Goal: Task Accomplishment & Management: Use online tool/utility

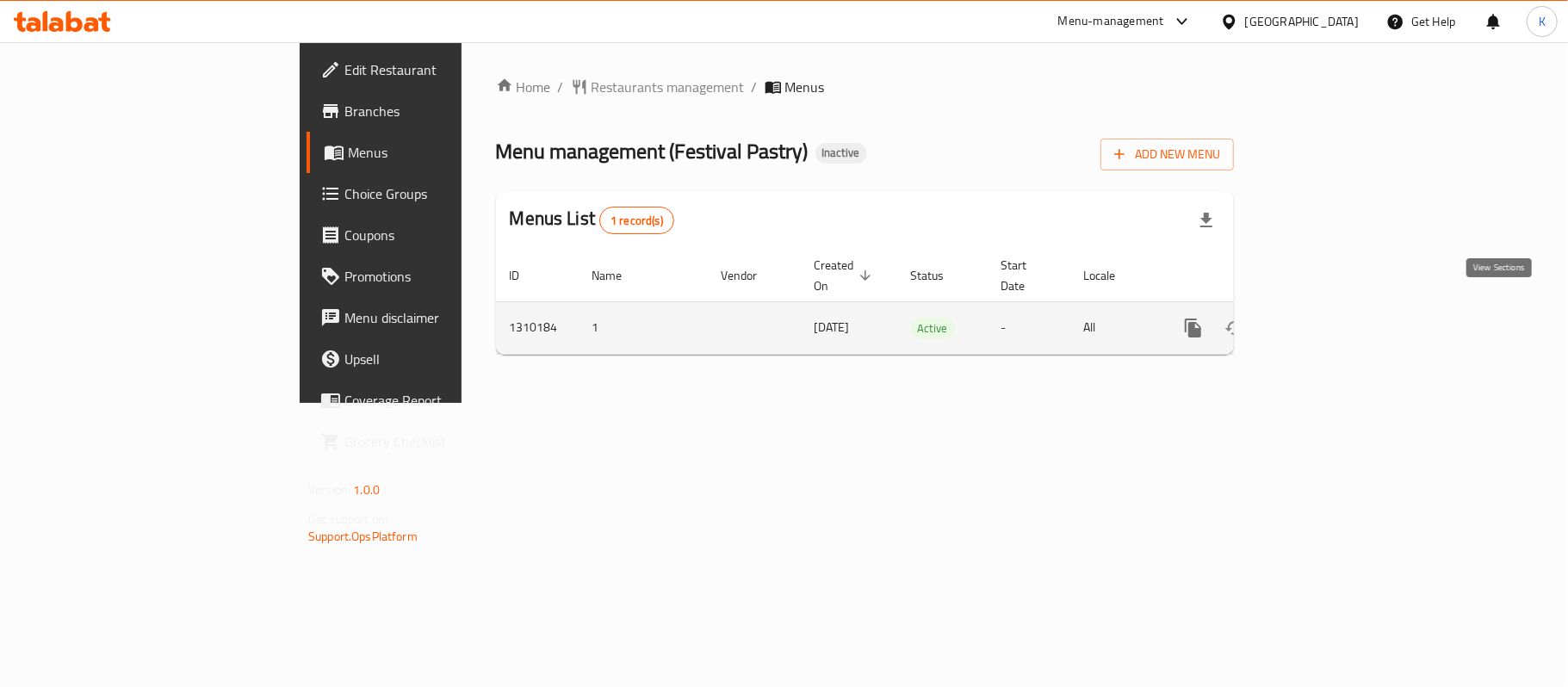
click at [1328, 318] on icon "enhanced table" at bounding box center [1317, 328] width 21 height 21
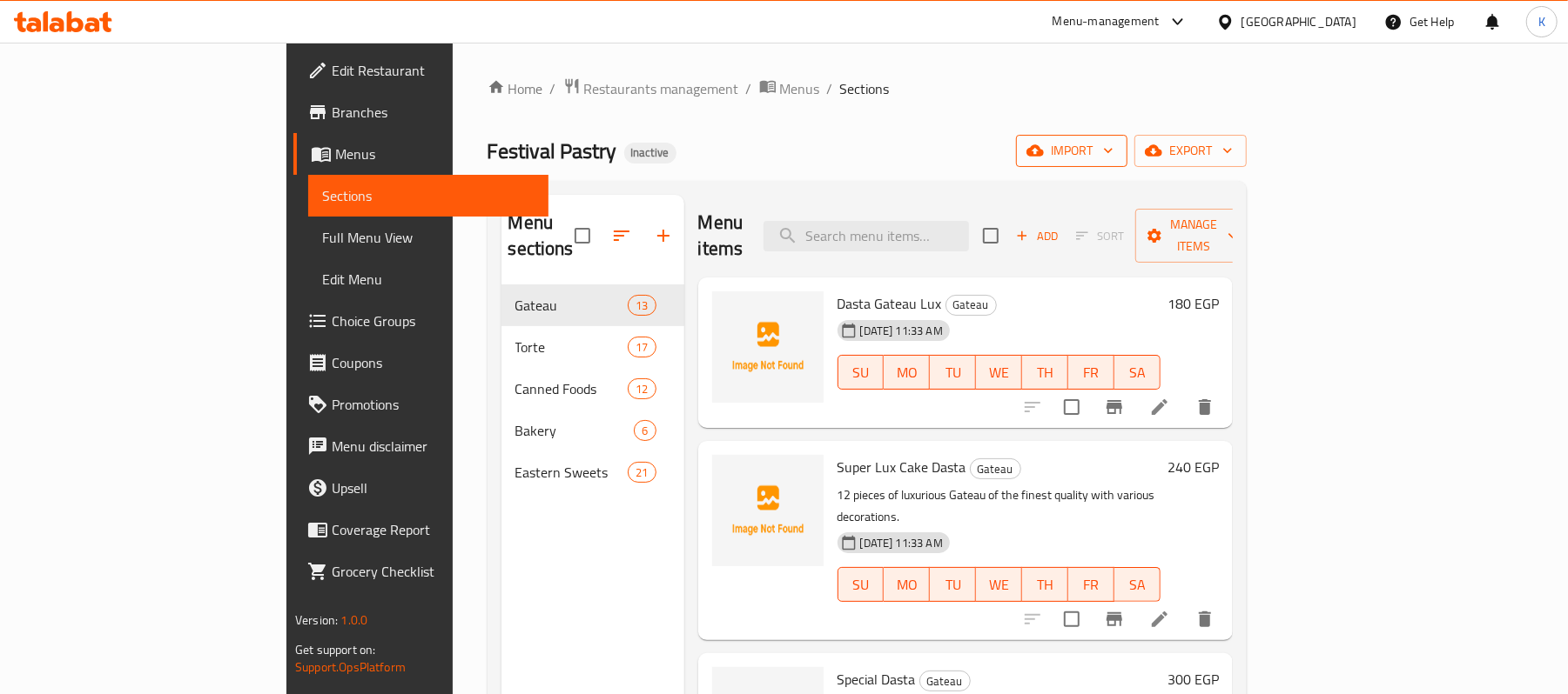
click at [1114, 157] on span "import" at bounding box center [1071, 151] width 83 height 22
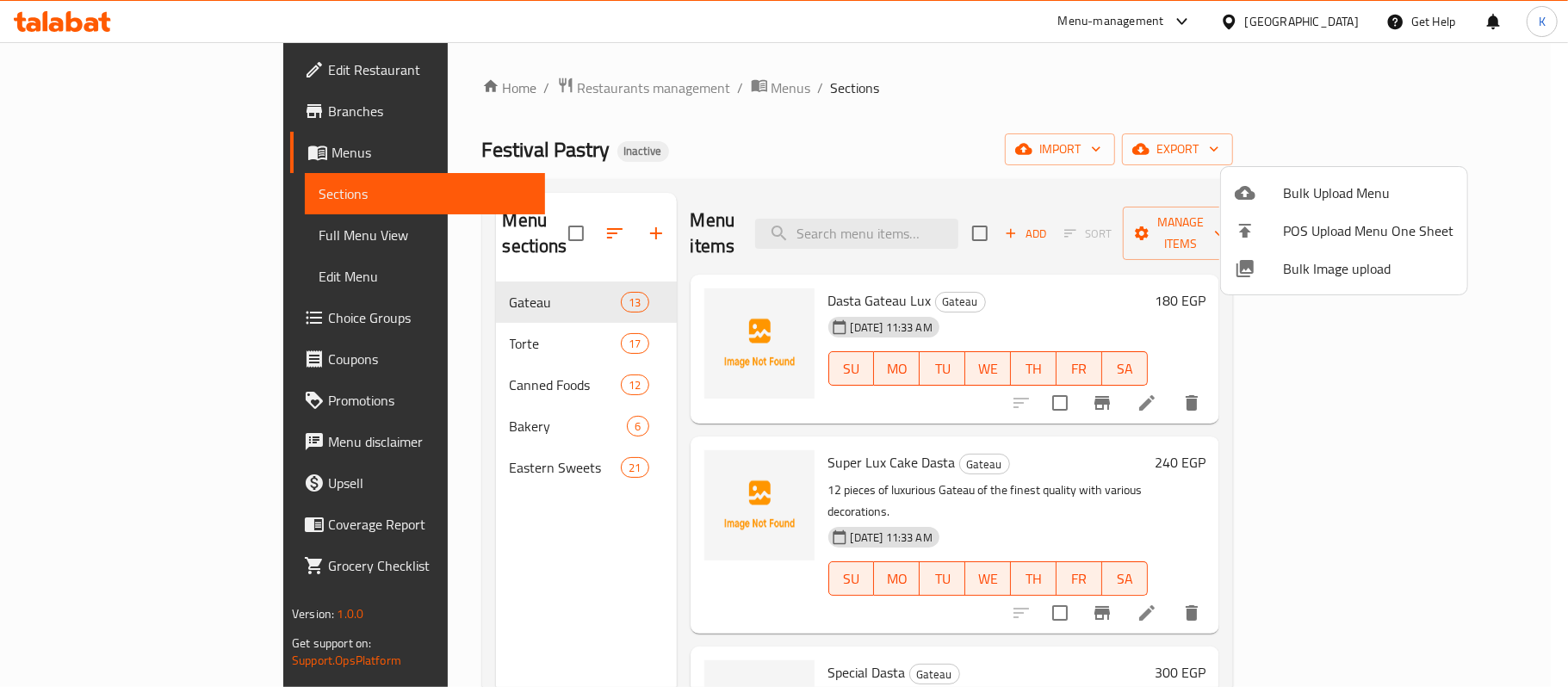
click at [1309, 195] on span "Bulk Upload Menu" at bounding box center [1368, 192] width 170 height 21
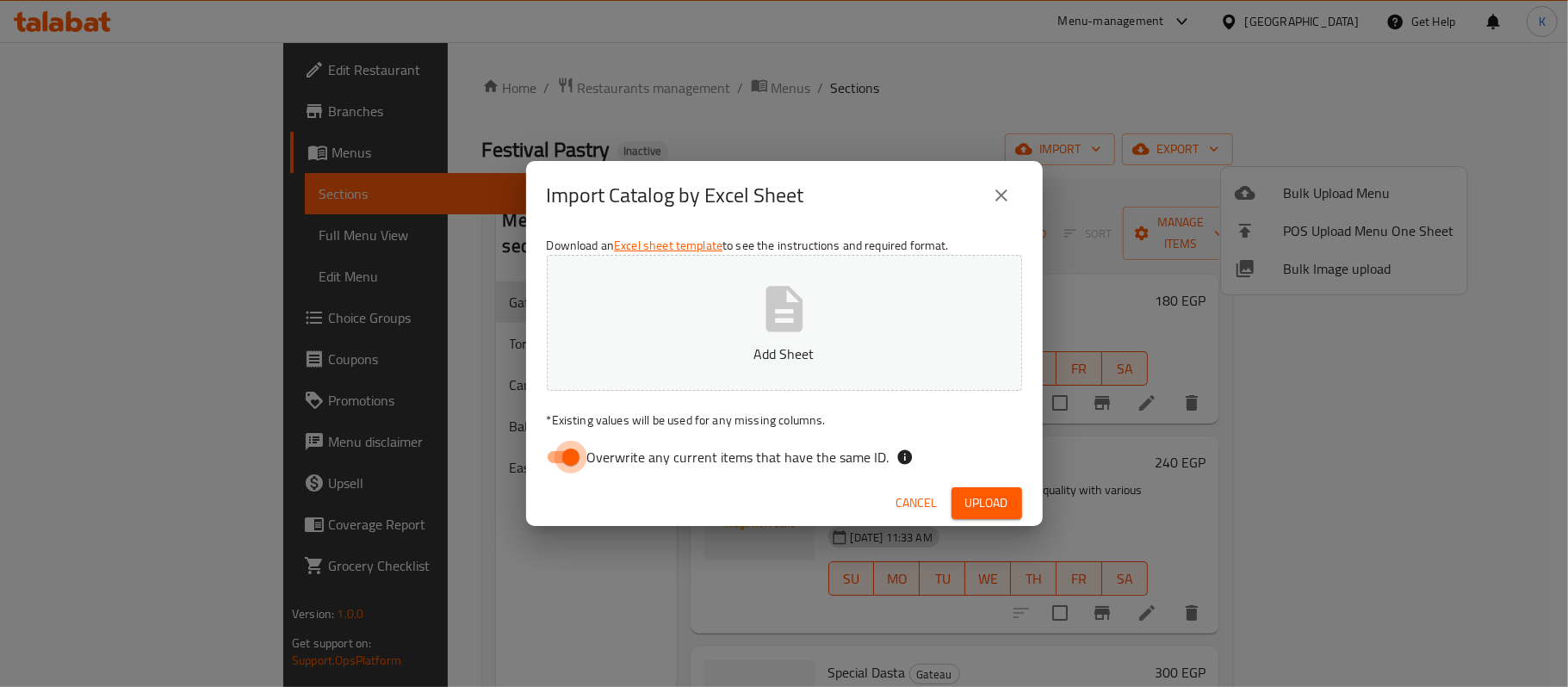
drag, startPoint x: 539, startPoint y: 450, endPoint x: 551, endPoint y: 453, distance: 12.4
click at [542, 450] on input "Overwrite any current items that have the same ID." at bounding box center [571, 457] width 98 height 33
checkbox input "false"
click at [560, 345] on button "Add Sheet" at bounding box center [784, 322] width 475 height 136
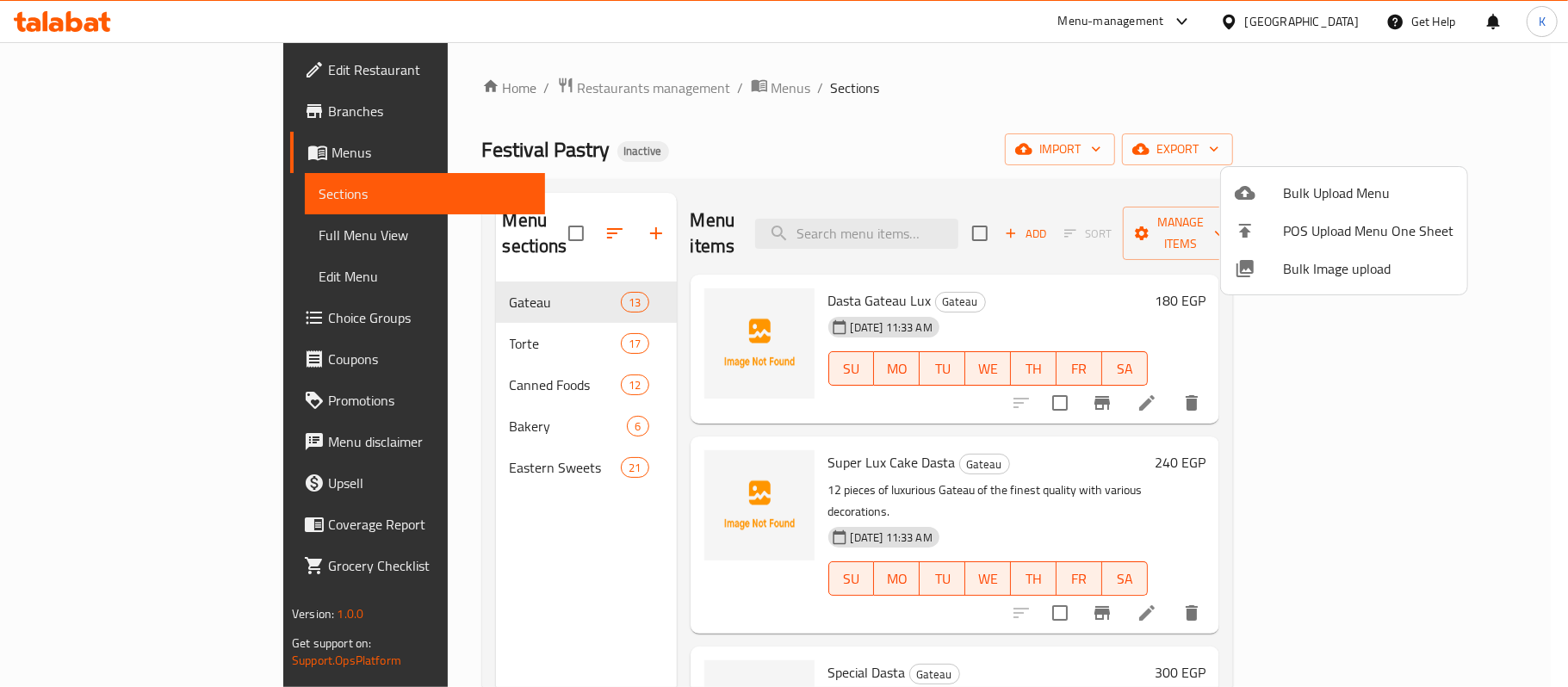
click at [1344, 267] on span "Bulk Image upload" at bounding box center [1368, 268] width 170 height 21
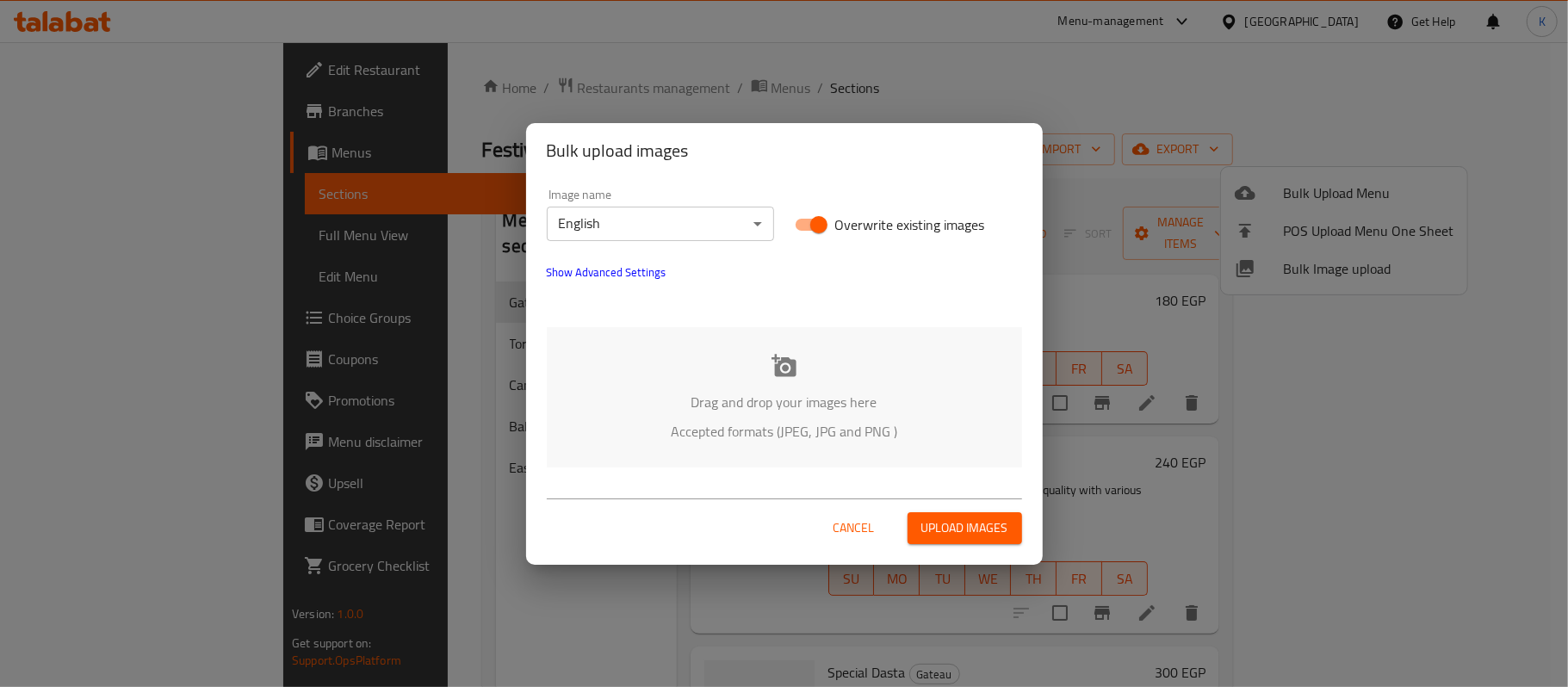
drag, startPoint x: 670, startPoint y: 204, endPoint x: 667, endPoint y: 213, distance: 9.5
click at [670, 203] on div "Image name English ​" at bounding box center [660, 214] width 227 height 52
click at [667, 213] on body "​ Menu-management [GEOGRAPHIC_DATA] Get Help K Edit Restaurant Branches Menus S…" at bounding box center [784, 365] width 1568 height 645
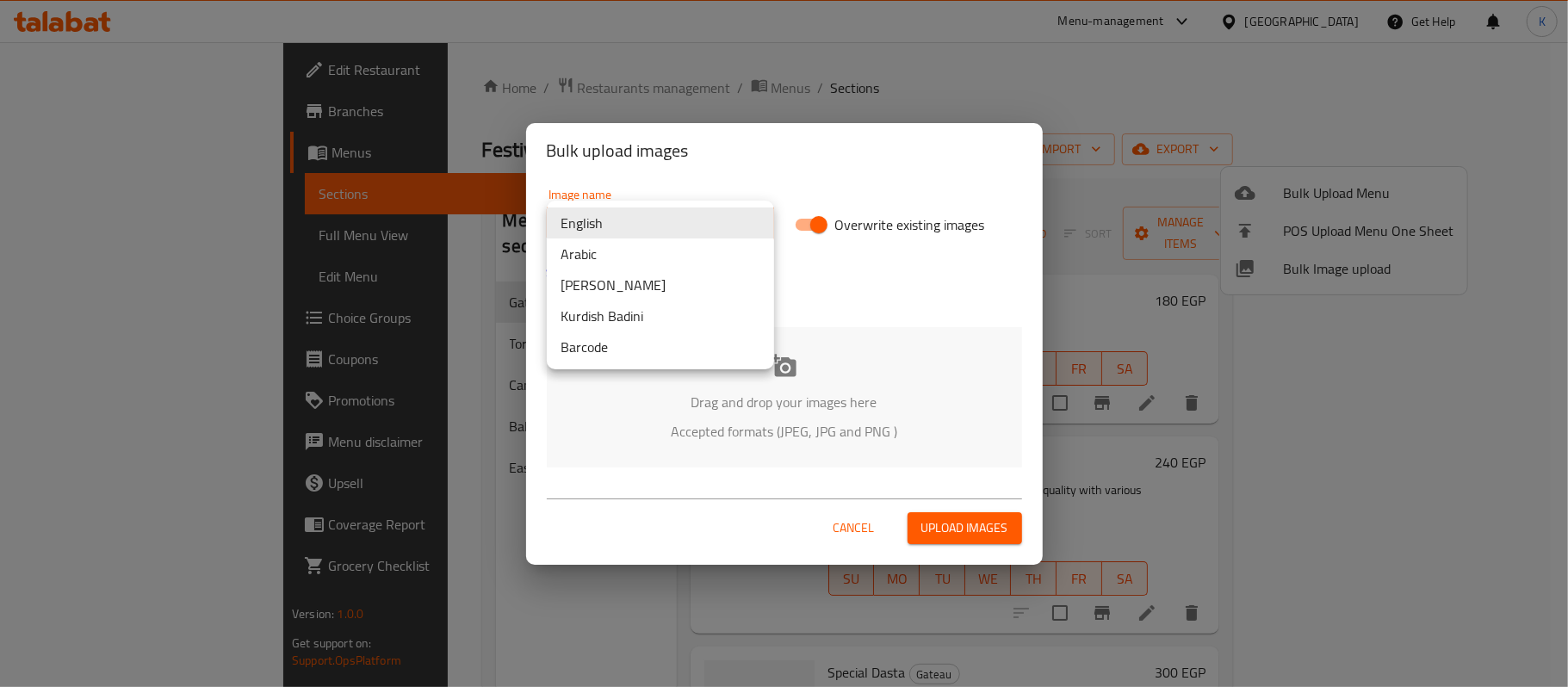
click at [645, 258] on li "Arabic" at bounding box center [660, 254] width 227 height 31
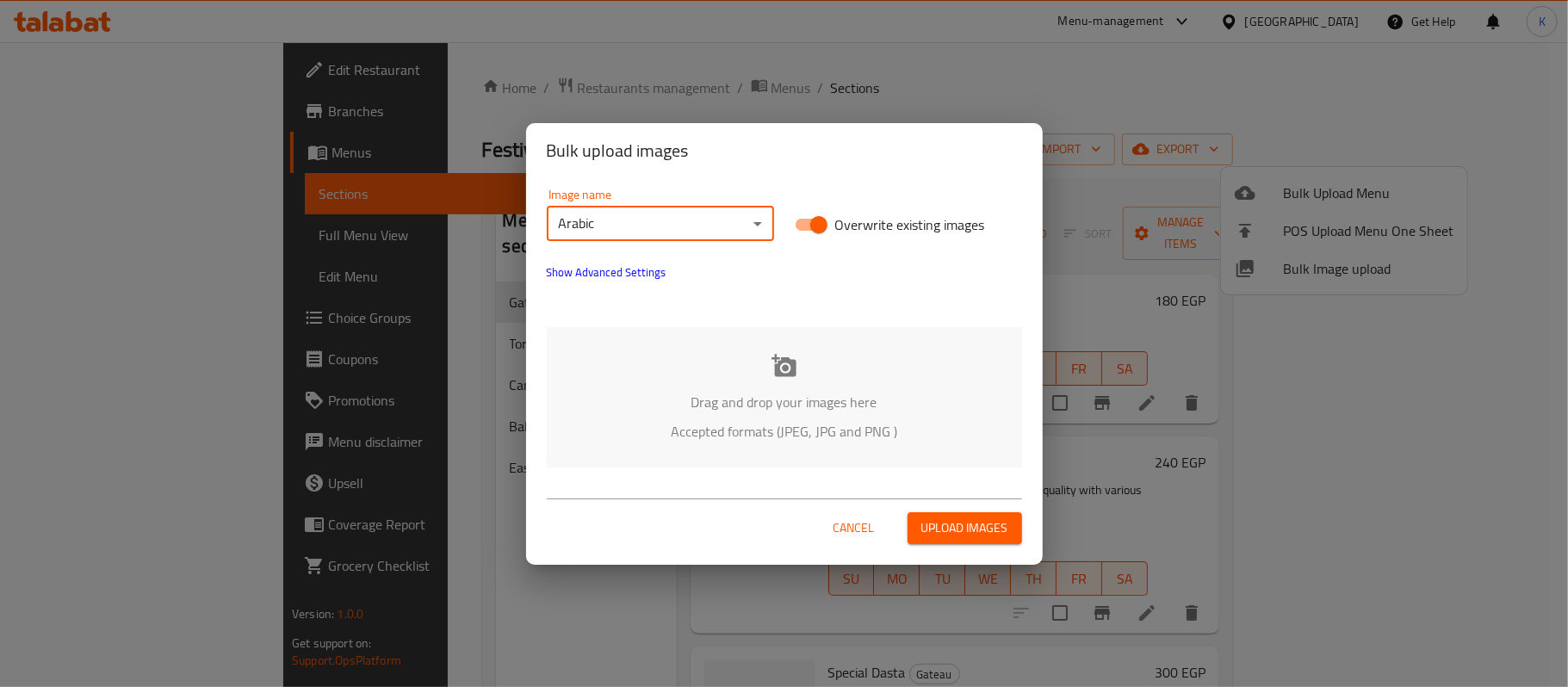
click at [685, 363] on div "Drag and drop your images here Accepted formats (JPEG, JPG and PNG )" at bounding box center [784, 397] width 475 height 140
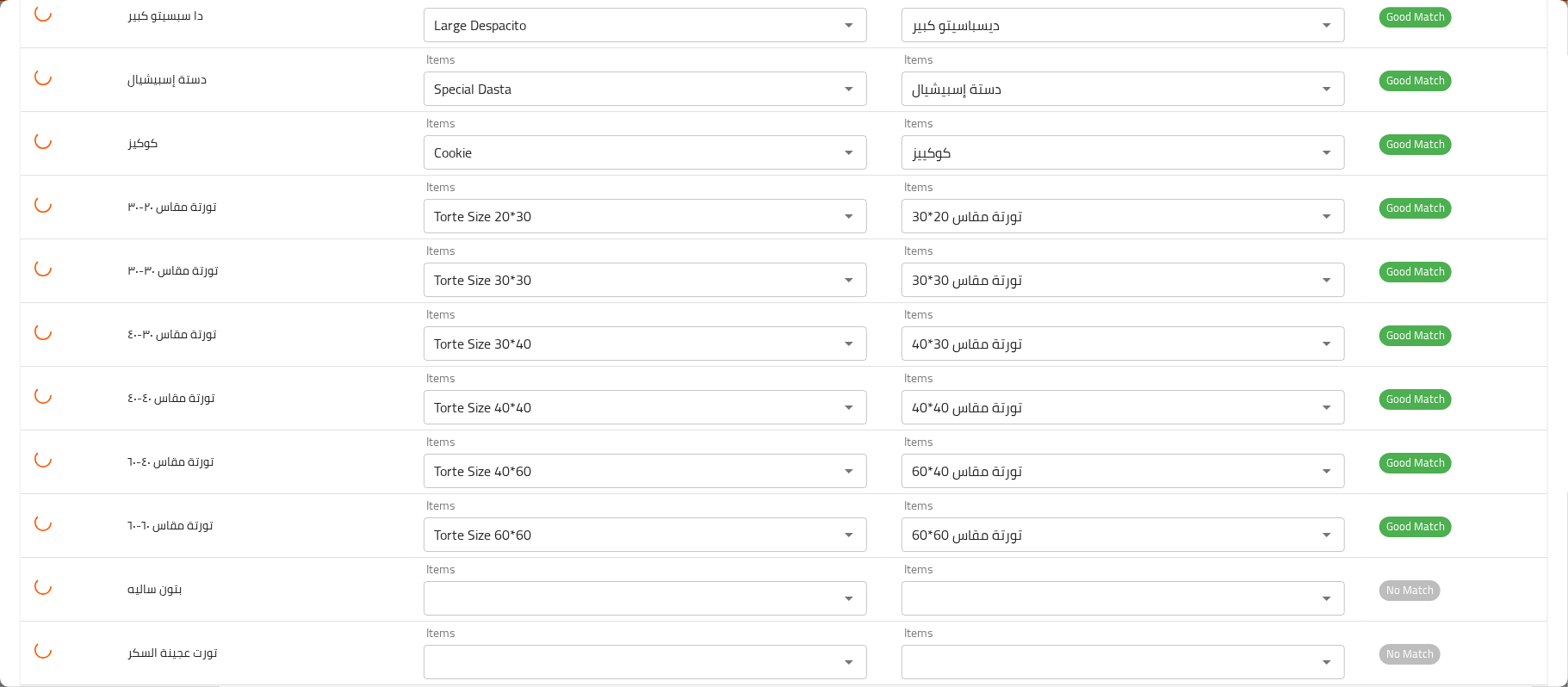
scroll to position [4477, 0]
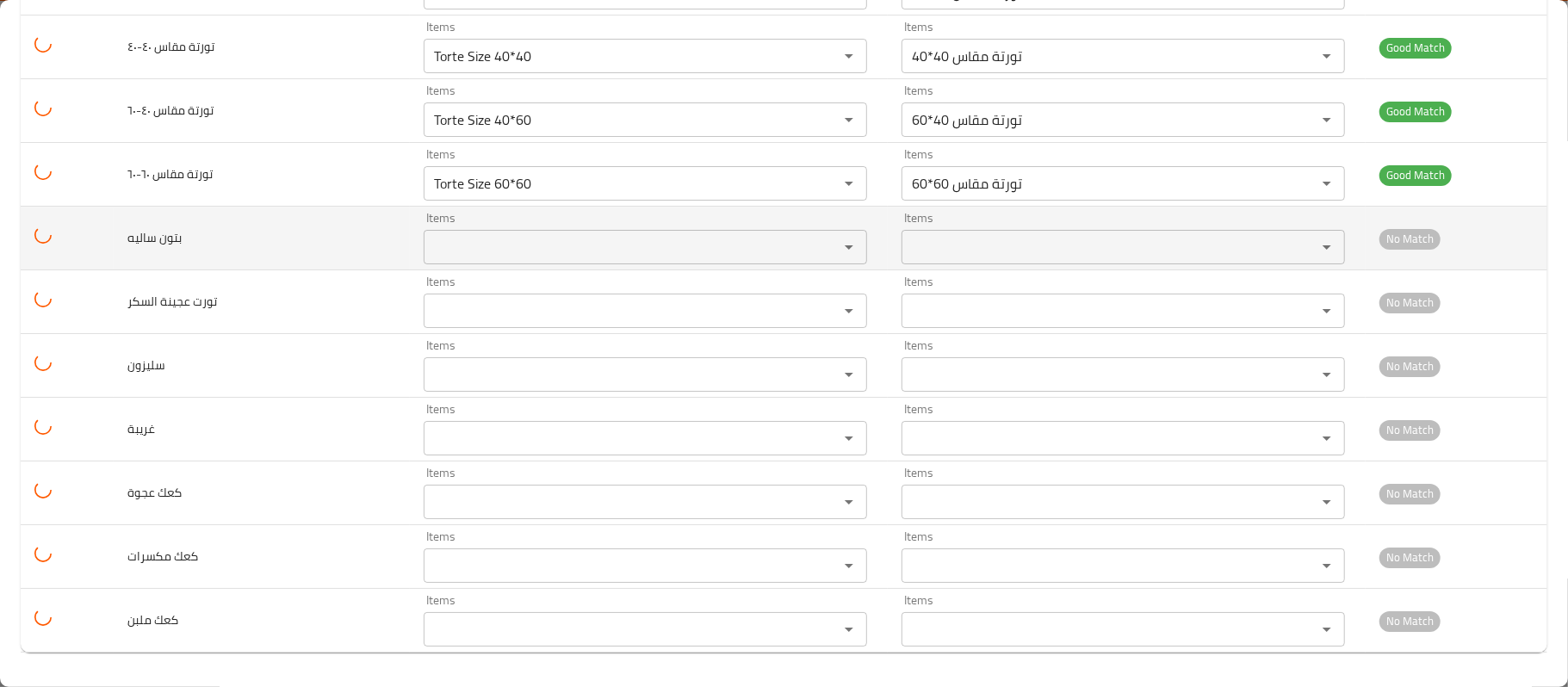
click at [528, 243] on ساليه "Items" at bounding box center [619, 247] width 382 height 24
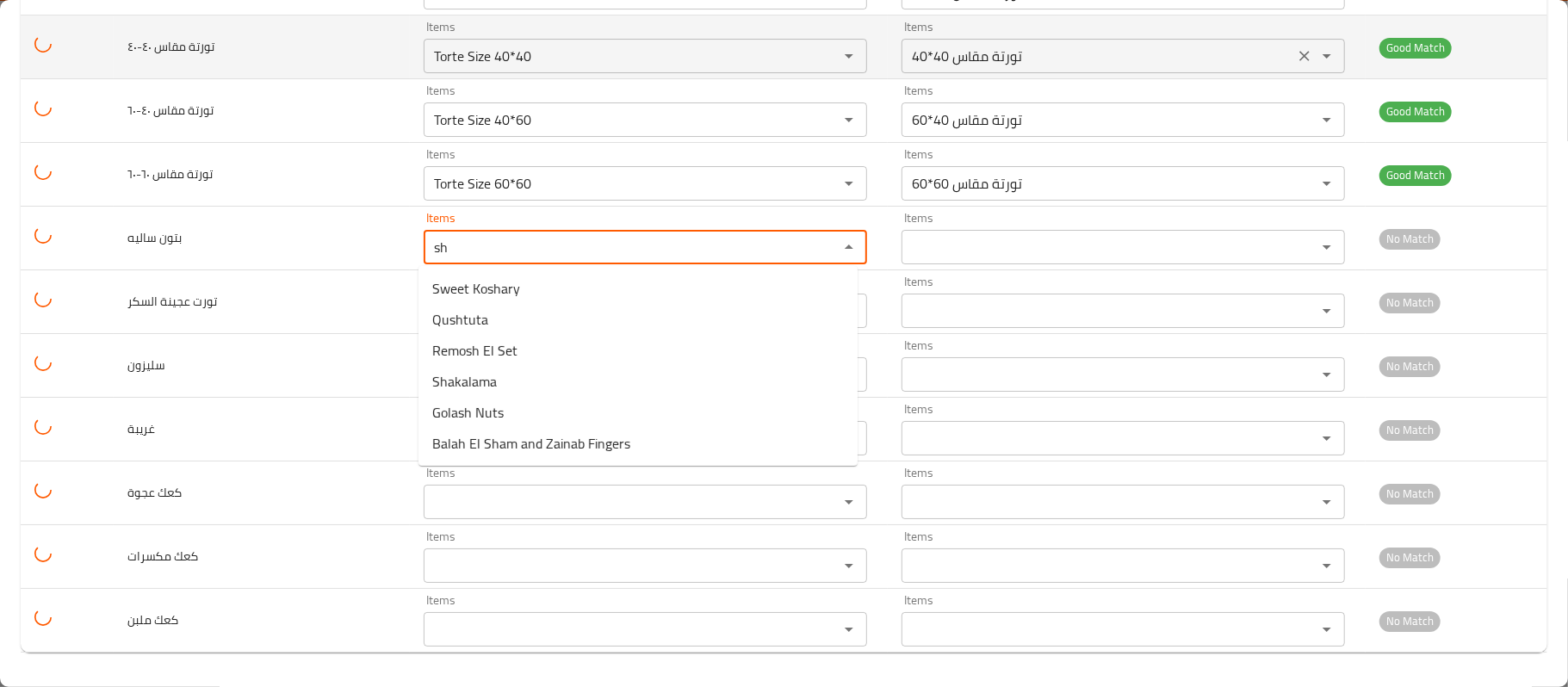
type ساليه "sh"
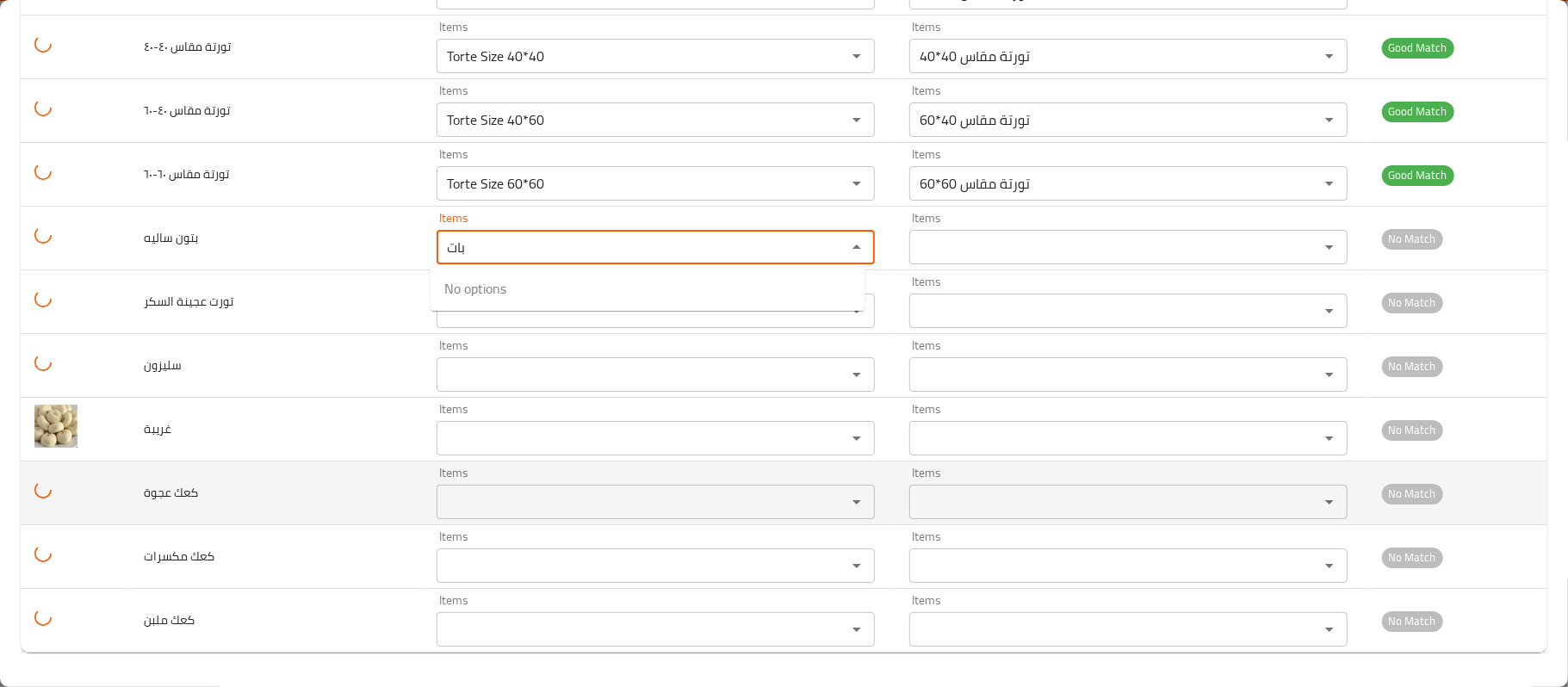
type ساليه "بات"
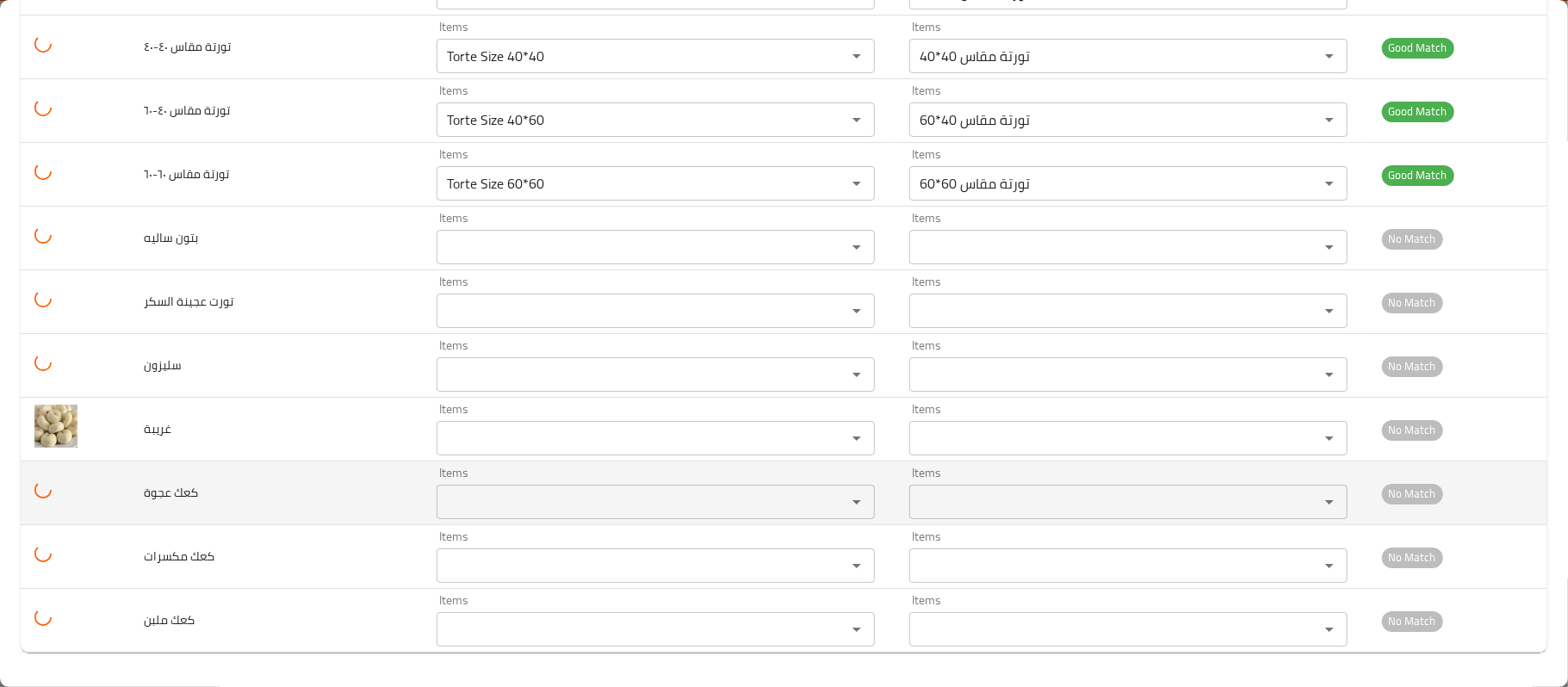
click at [614, 462] on td "Items Items" at bounding box center [659, 494] width 473 height 64
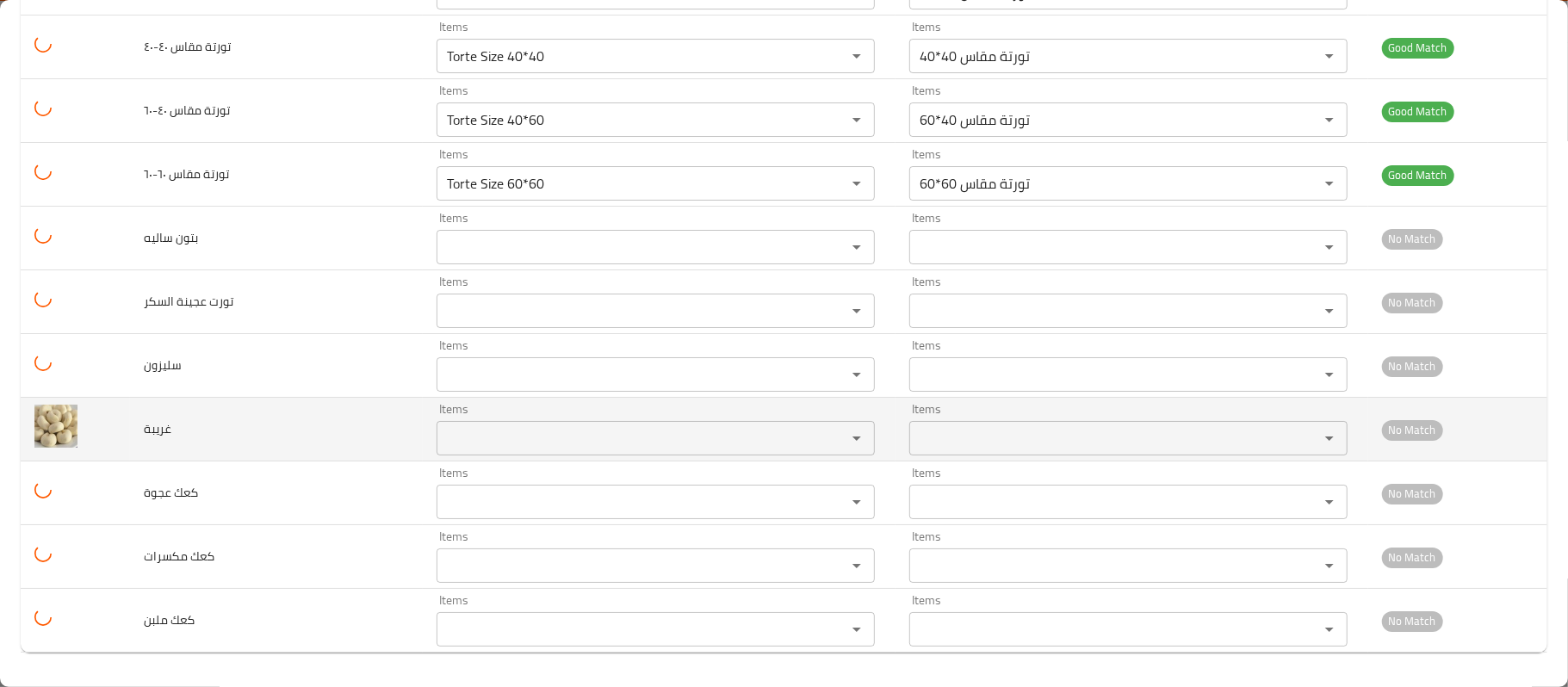
click at [614, 442] on input "Items" at bounding box center [630, 438] width 377 height 24
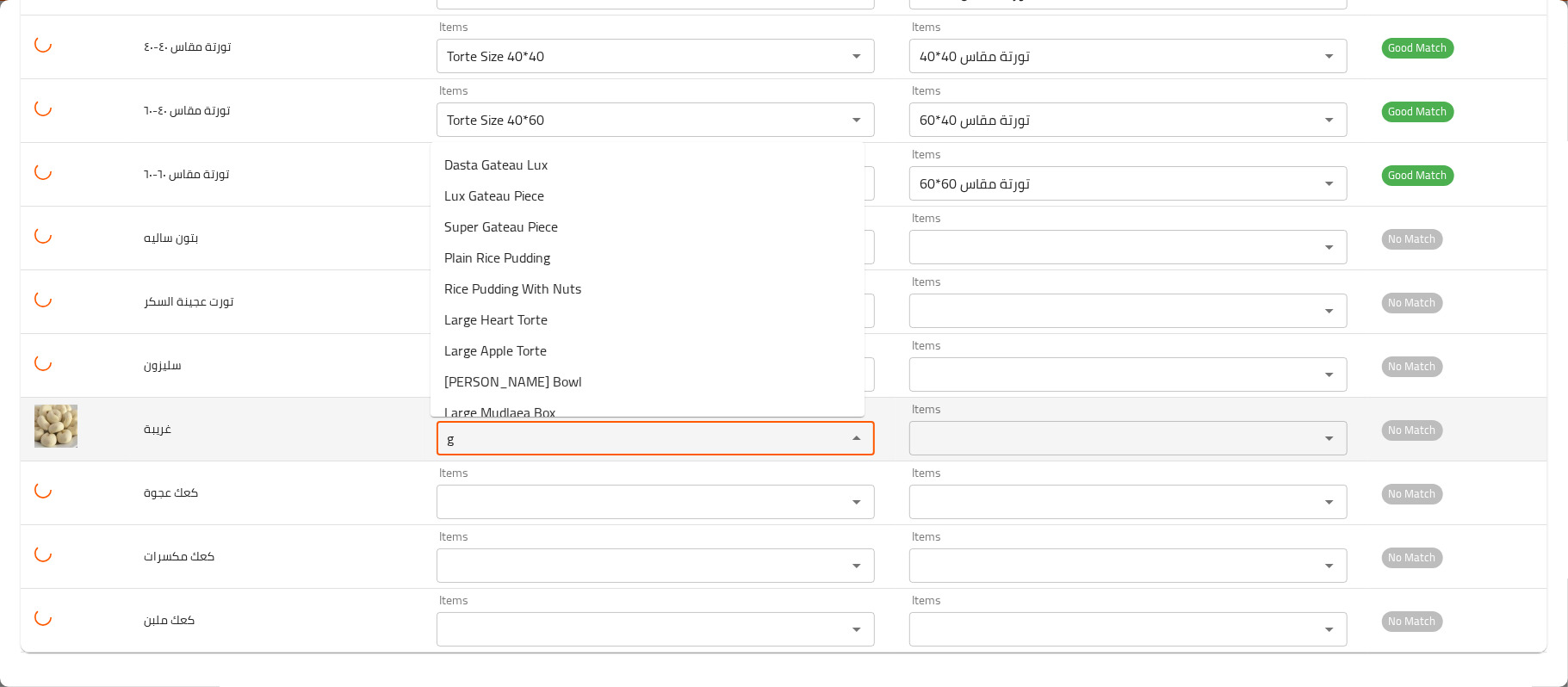
type input "gh"
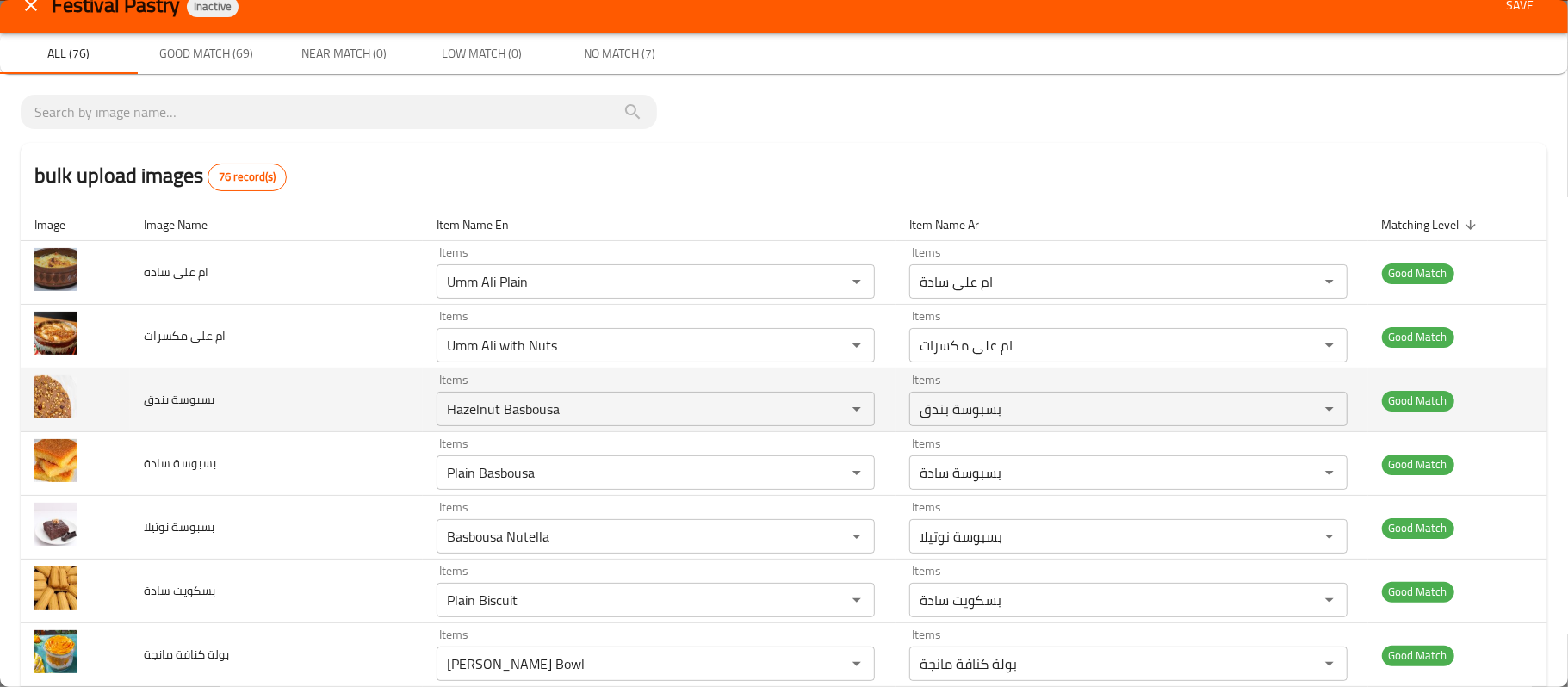
scroll to position [0, 0]
